Goal: Navigation & Orientation: Find specific page/section

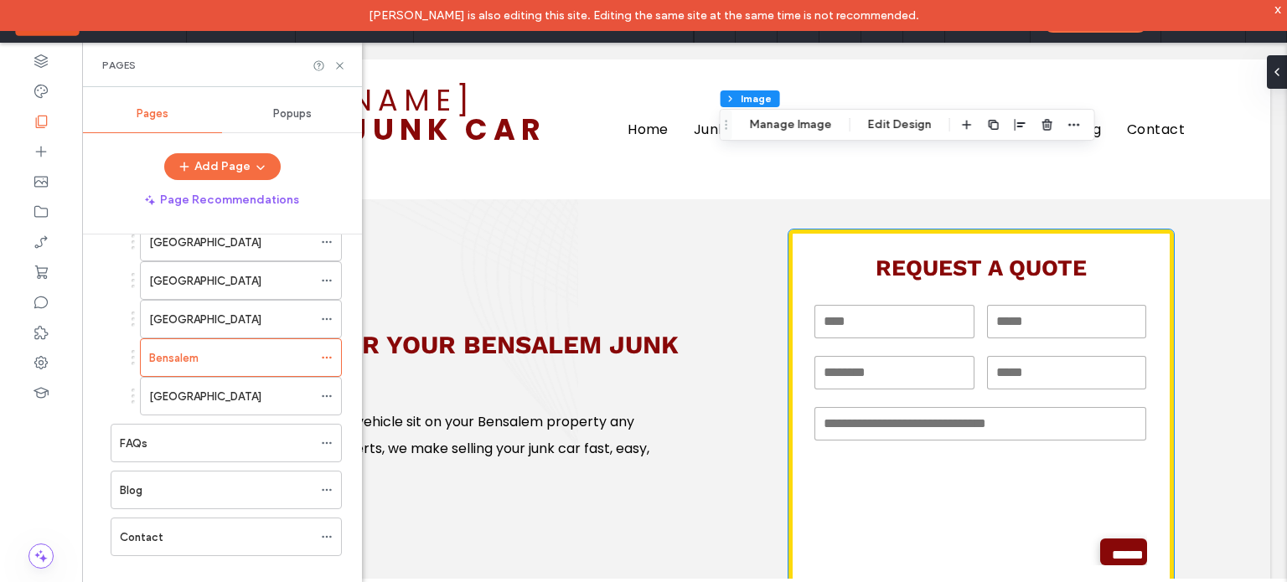
scroll to position [5071, 0]
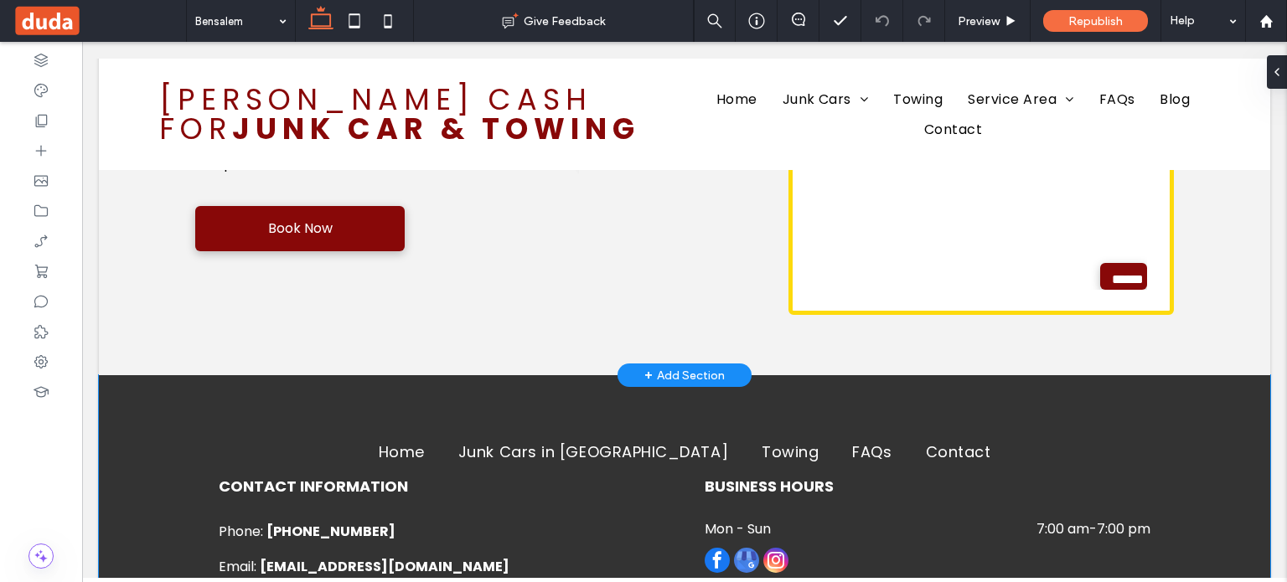
scroll to position [5511, 0]
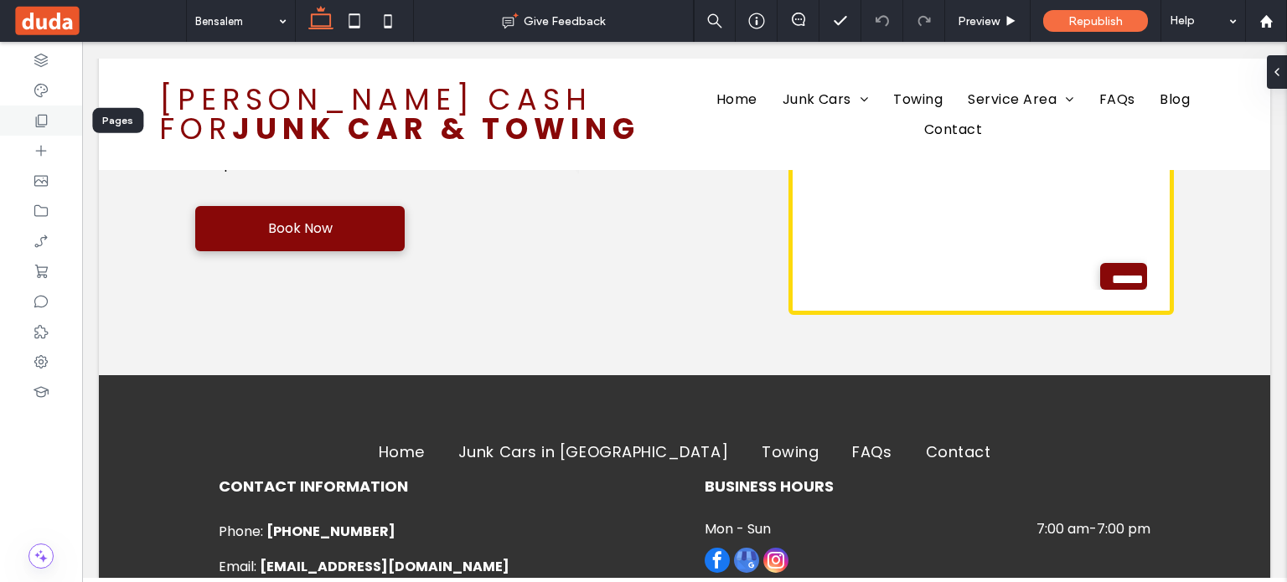
click at [42, 127] on use at bounding box center [42, 121] width 12 height 13
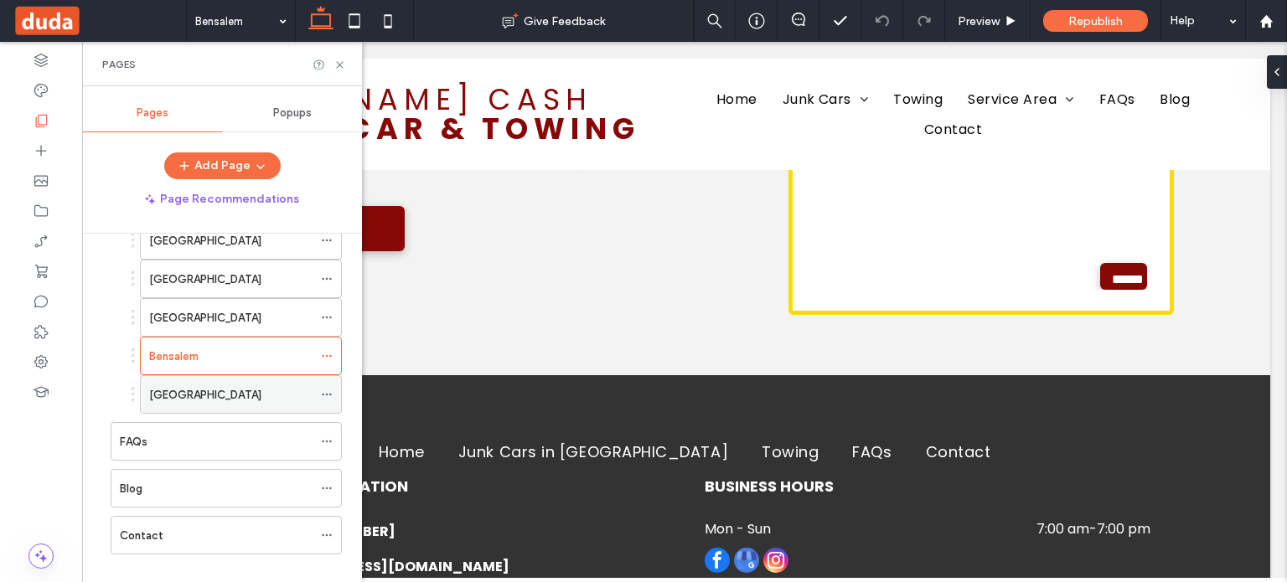
scroll to position [352, 0]
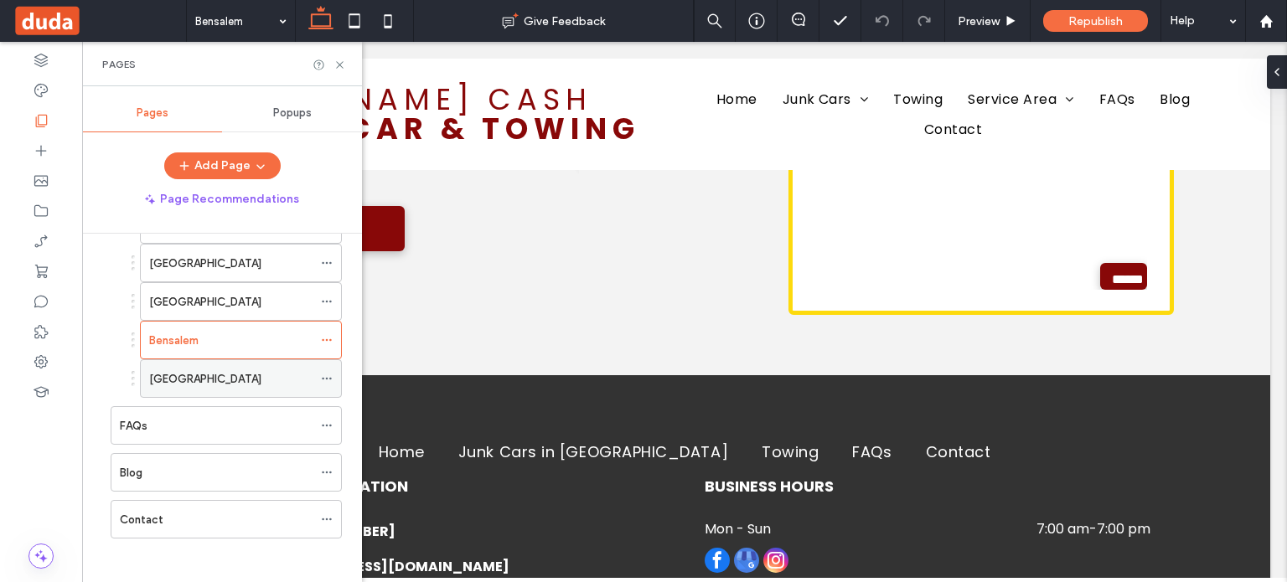
click at [191, 366] on label "[GEOGRAPHIC_DATA]" at bounding box center [205, 379] width 112 height 29
click at [339, 65] on icon at bounding box center [340, 65] width 13 height 13
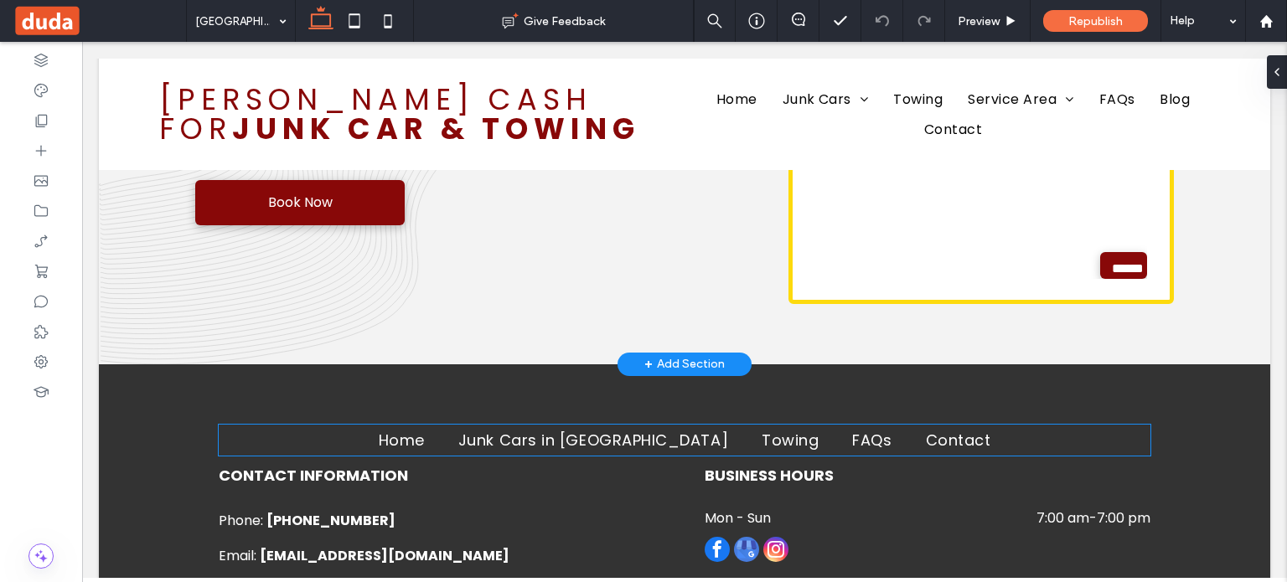
scroll to position [4166, 0]
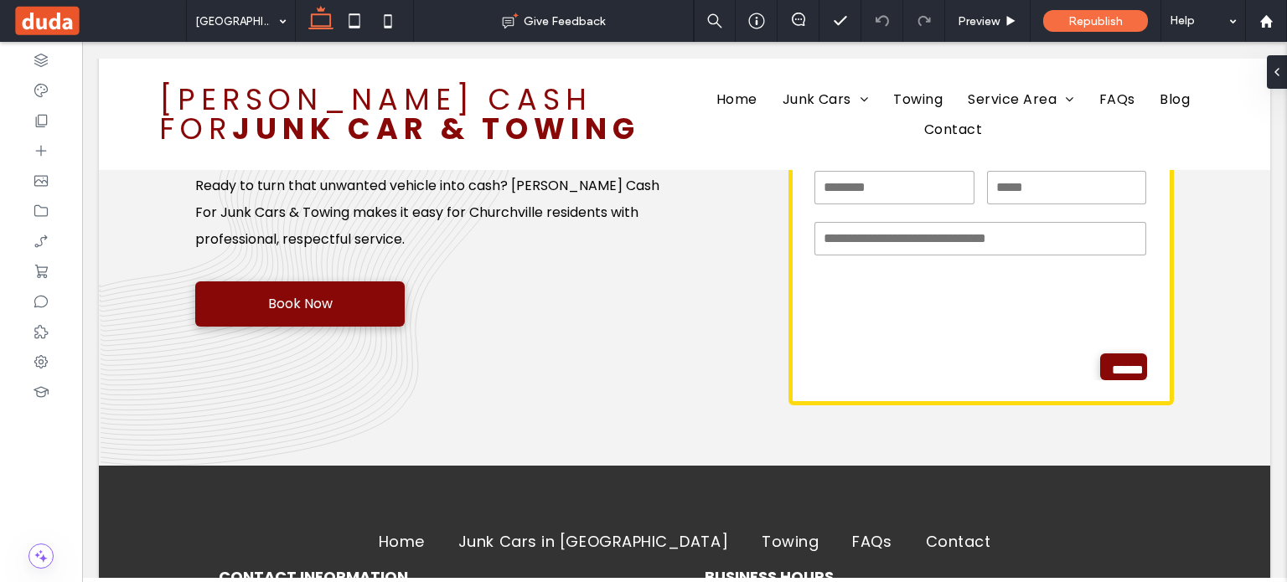
click at [68, 23] on span at bounding box center [99, 21] width 173 height 34
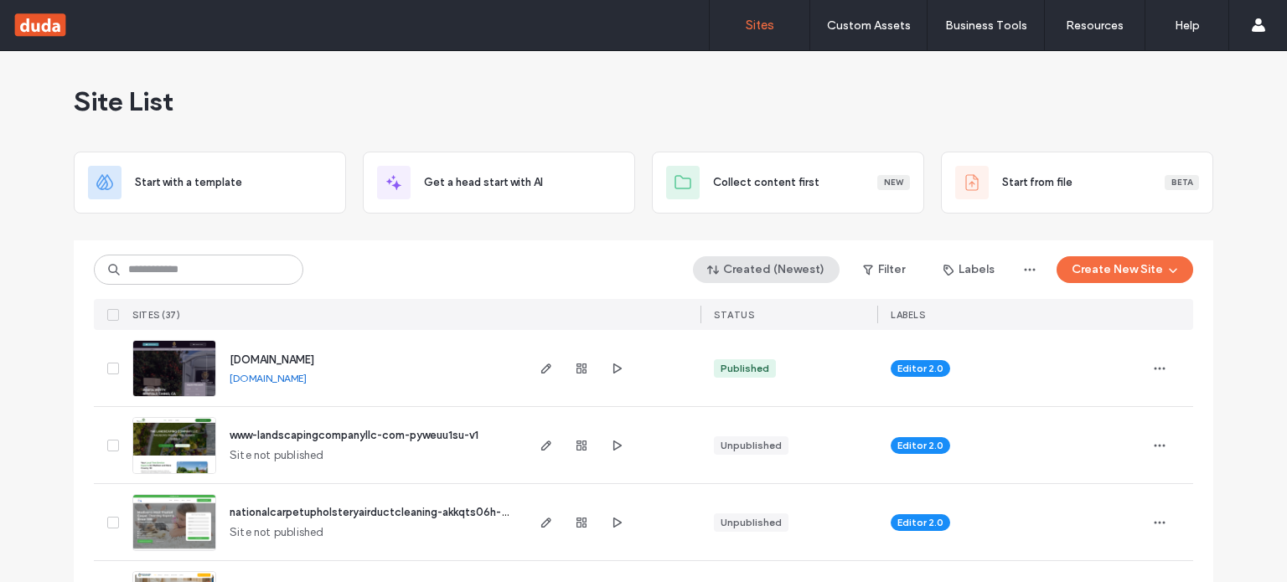
click at [734, 281] on button "Created (Newest)" at bounding box center [766, 269] width 147 height 27
click at [748, 338] on span "Published" at bounding box center [749, 337] width 49 height 17
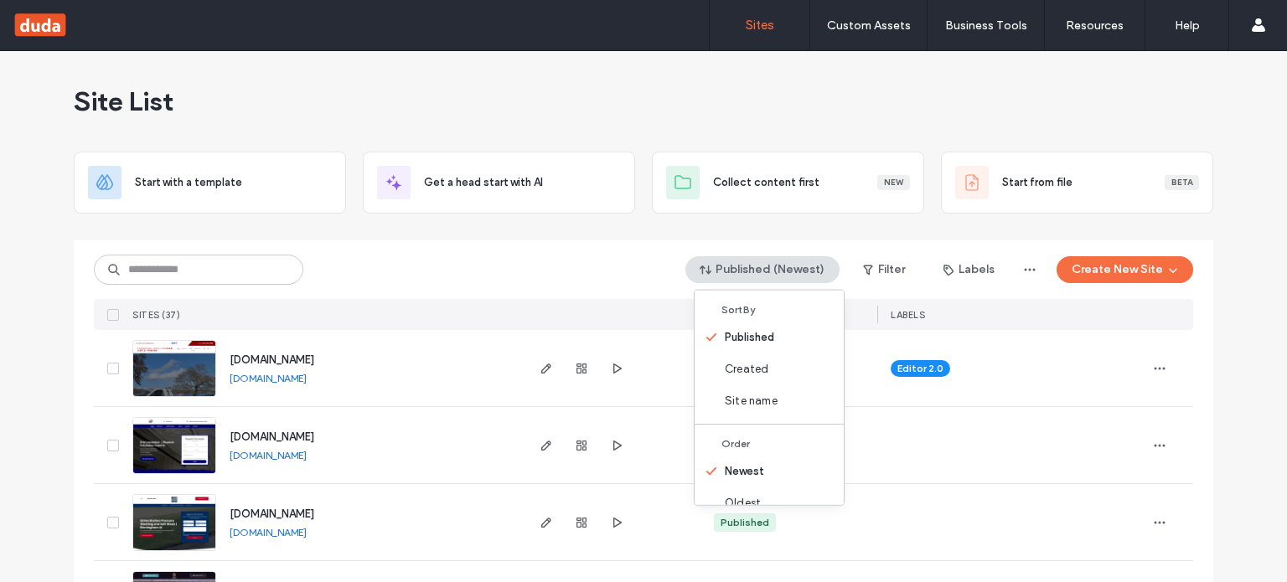
click at [531, 235] on div at bounding box center [644, 233] width 1140 height 13
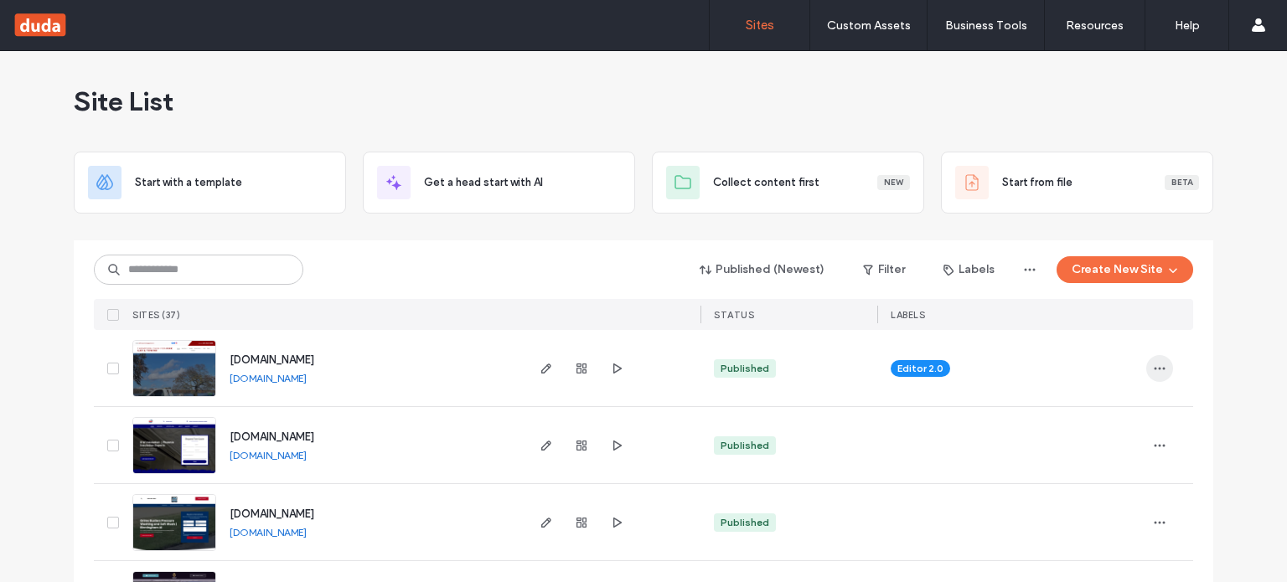
click at [1162, 371] on span "button" at bounding box center [1160, 368] width 27 height 27
click at [1026, 278] on span "button" at bounding box center [1030, 269] width 27 height 27
click at [1026, 272] on icon "button" at bounding box center [1029, 269] width 13 height 13
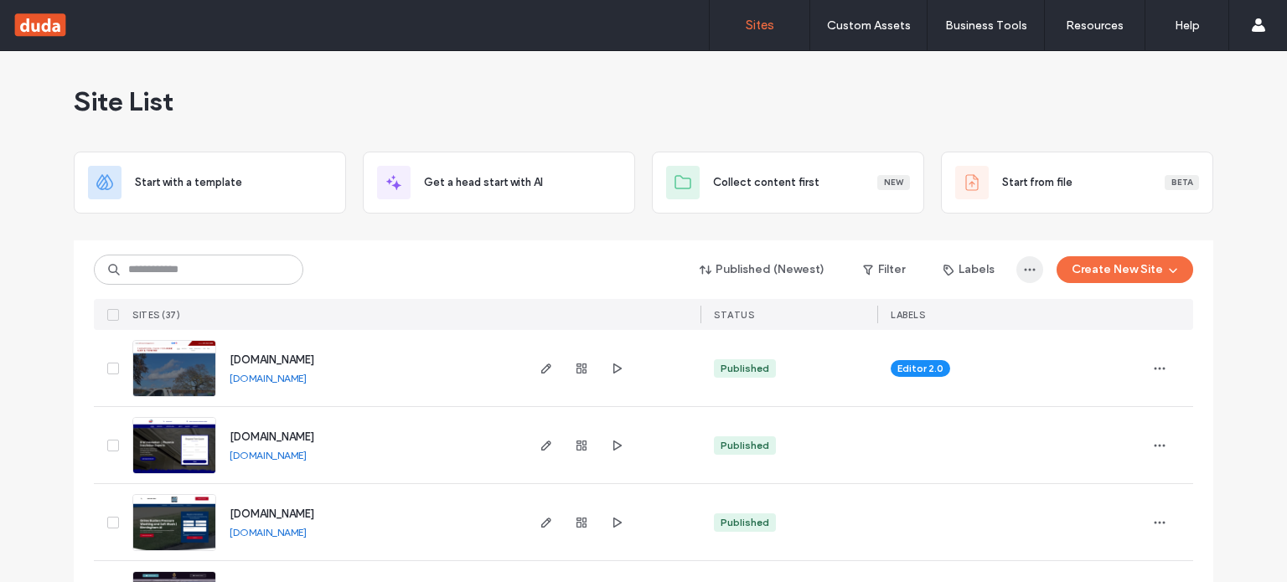
click at [1025, 271] on use "button" at bounding box center [1030, 270] width 11 height 3
click at [1011, 308] on div "Export to CSV" at bounding box center [965, 314] width 149 height 32
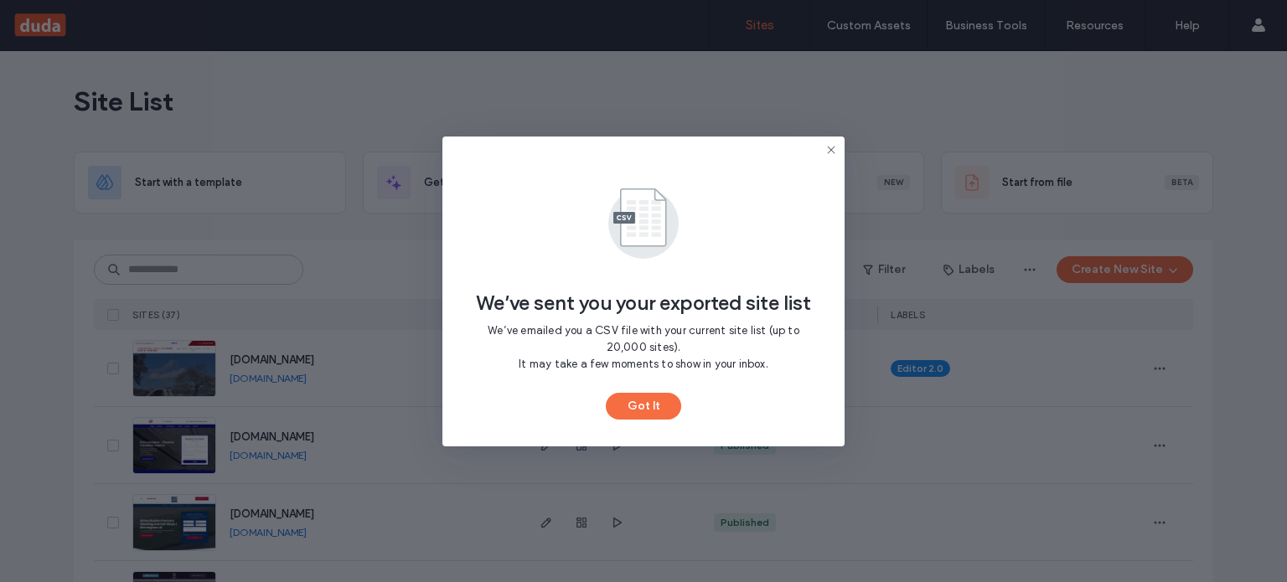
click at [831, 150] on use at bounding box center [831, 150] width 8 height 8
